Goal: Check status: Check status

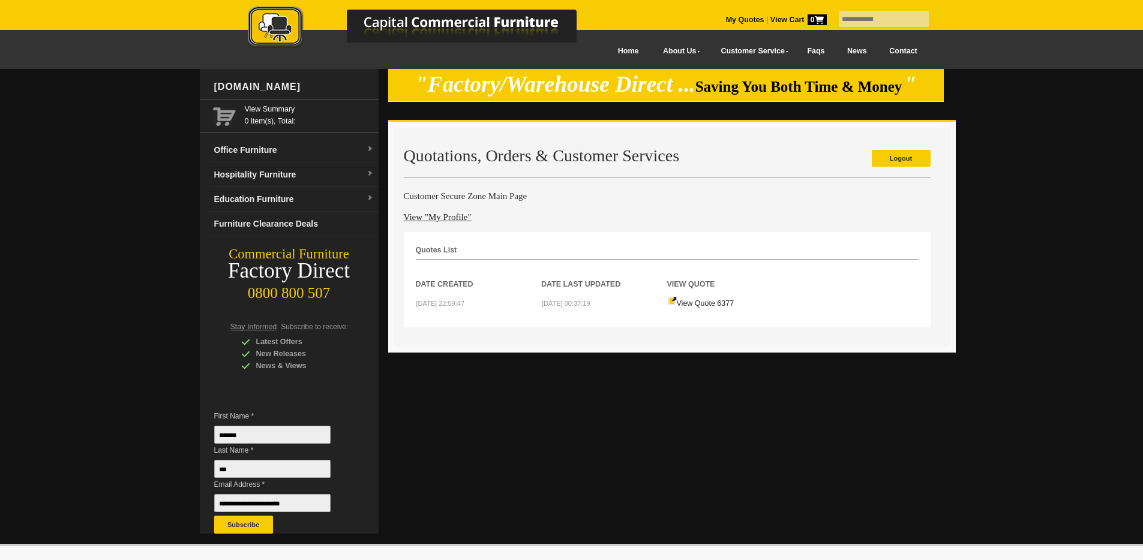
click at [694, 314] on td "View Quote 6377" at bounding box center [730, 302] width 126 height 25
click at [704, 307] on td "View Quote 6377" at bounding box center [730, 302] width 126 height 25
click at [702, 307] on link "View Quote 6377" at bounding box center [701, 303] width 67 height 8
